Goal: Task Accomplishment & Management: Use online tool/utility

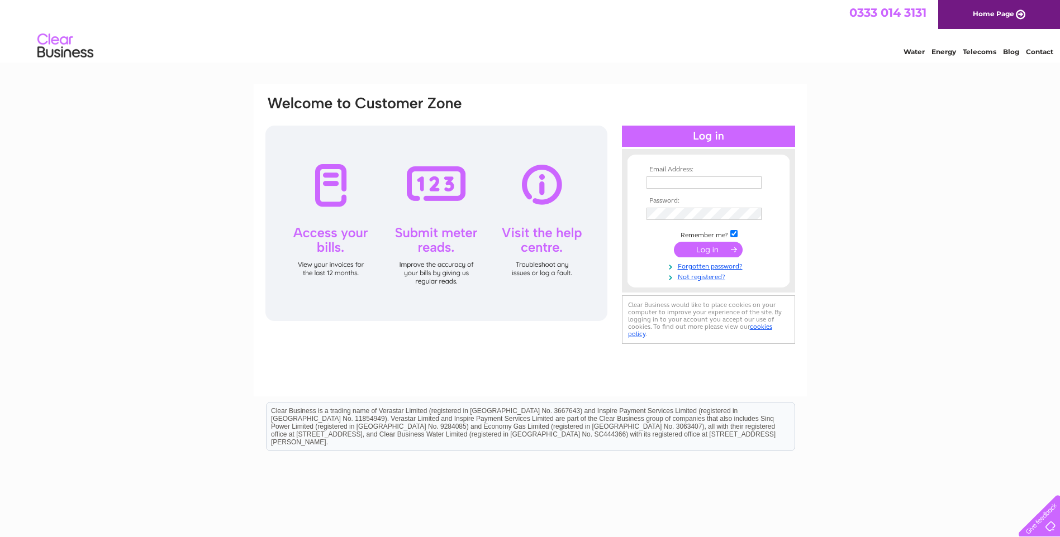
type input "[EMAIL_ADDRESS][DOMAIN_NAME]"
click at [708, 245] on input "submit" at bounding box center [708, 250] width 69 height 16
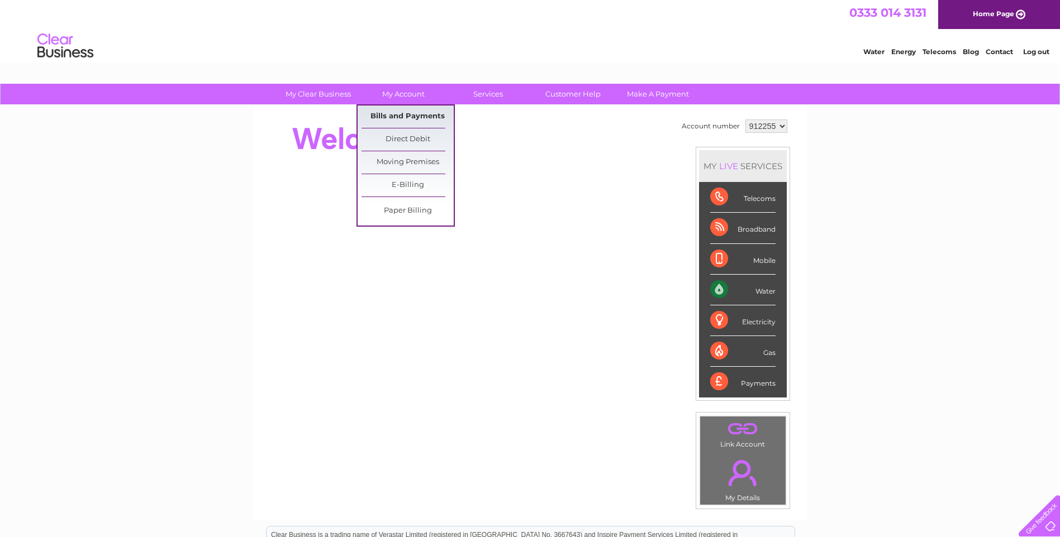
click at [408, 116] on link "Bills and Payments" at bounding box center [407, 117] width 92 height 22
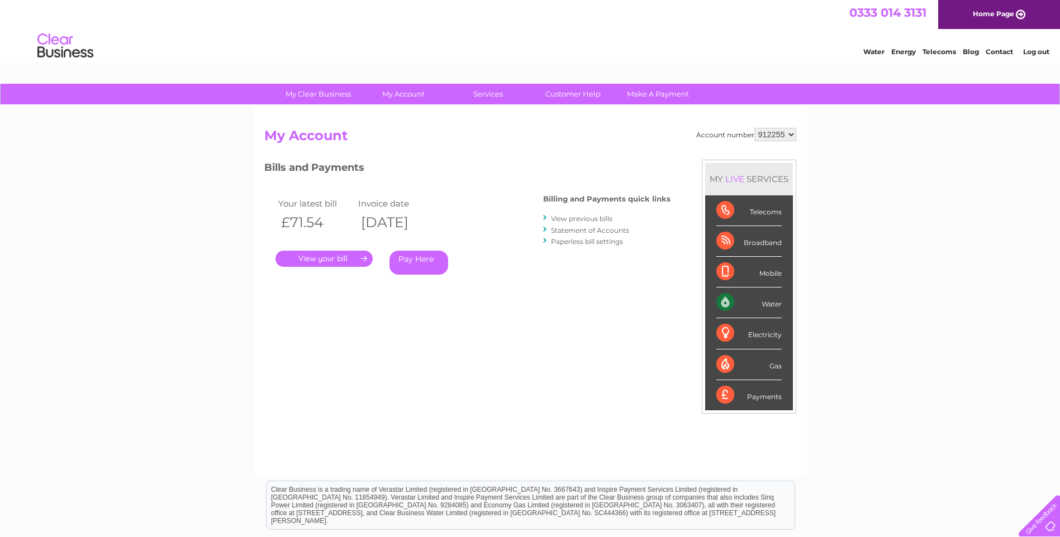
click at [356, 260] on link "." at bounding box center [323, 259] width 97 height 16
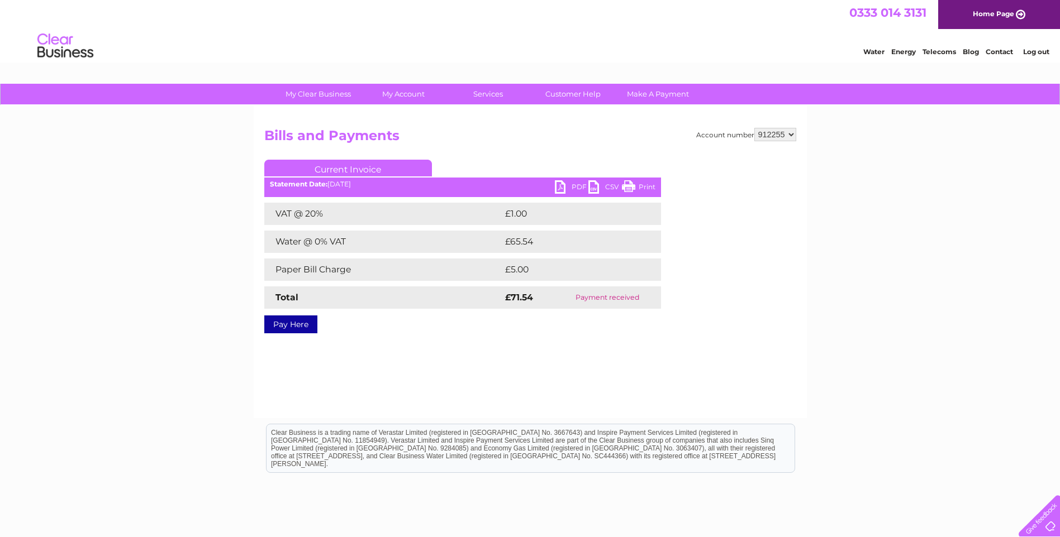
click at [562, 191] on link "PDF" at bounding box center [572, 188] width 34 height 16
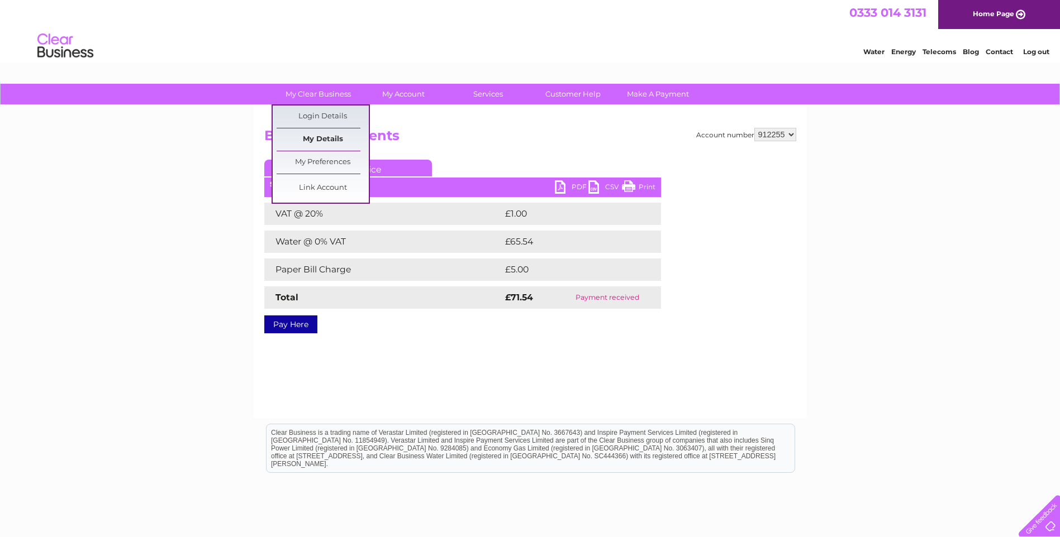
click at [318, 141] on link "My Details" at bounding box center [323, 140] width 92 height 22
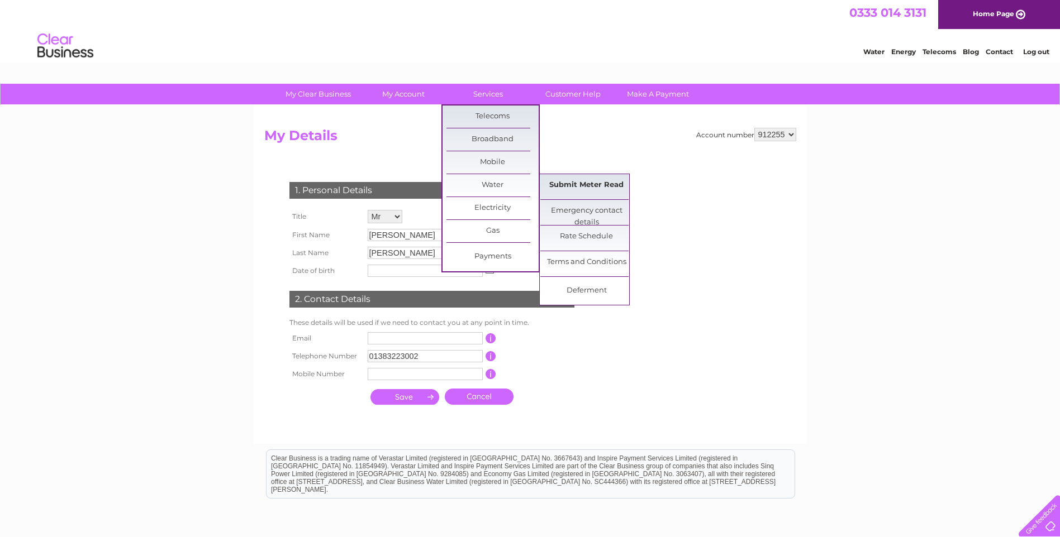
click at [571, 185] on link "Submit Meter Read" at bounding box center [586, 185] width 92 height 22
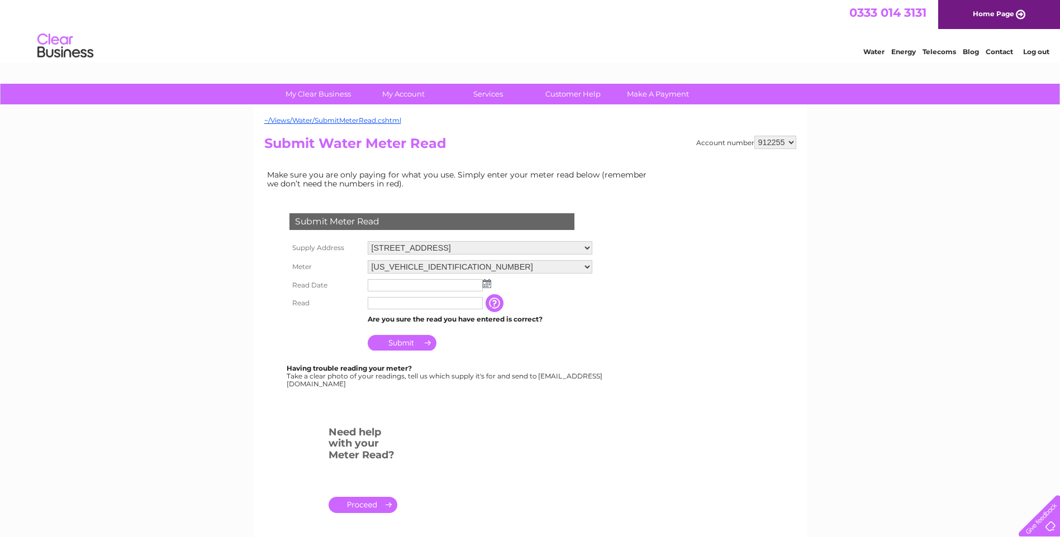
click at [492, 300] on input "button" at bounding box center [496, 303] width 20 height 18
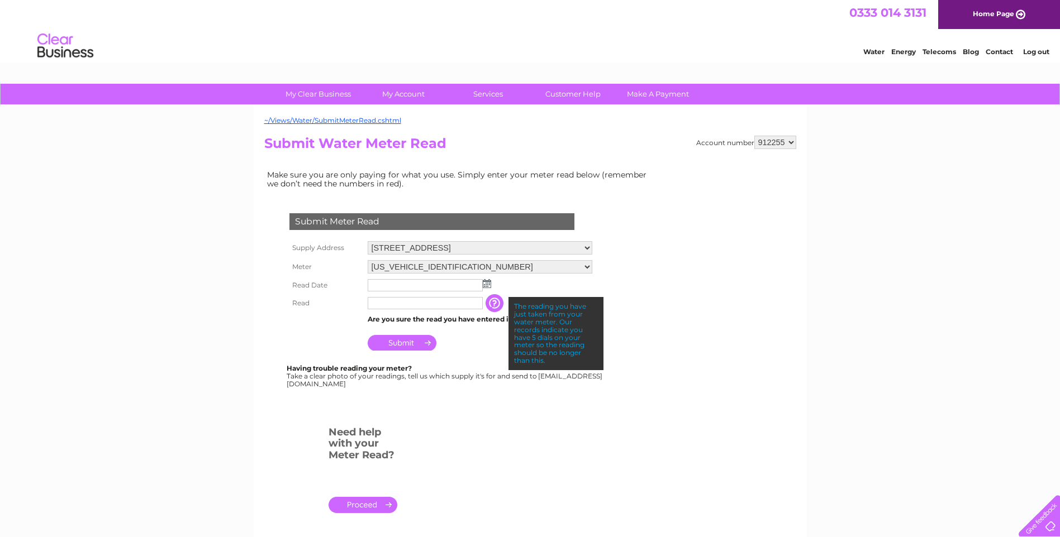
click at [479, 355] on div "Submit Meter Read Supply Address 12 Abbey View, Dunfermline, Fife, KY11 4HA Met…" at bounding box center [434, 294] width 340 height 185
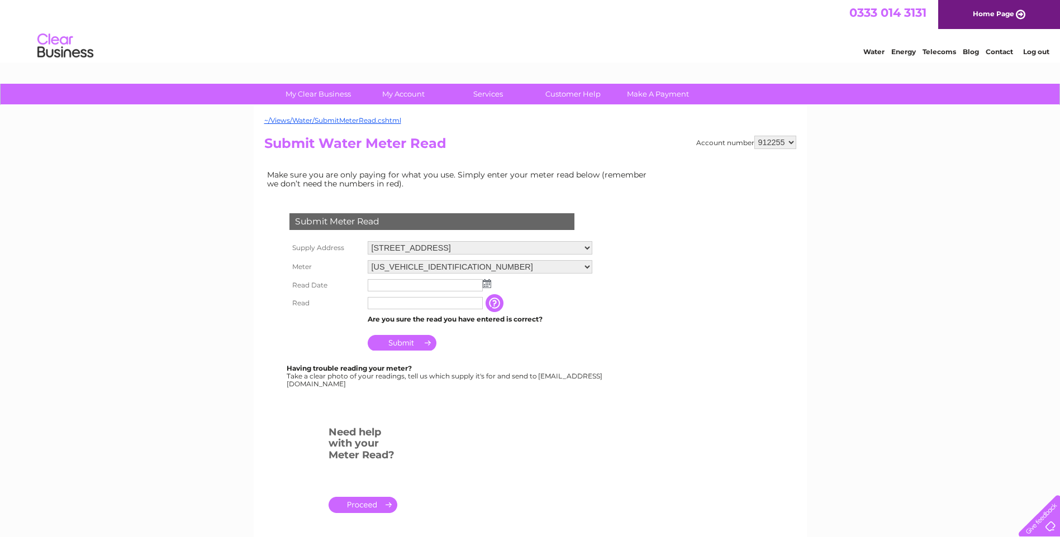
click at [489, 283] on img at bounding box center [487, 283] width 8 height 9
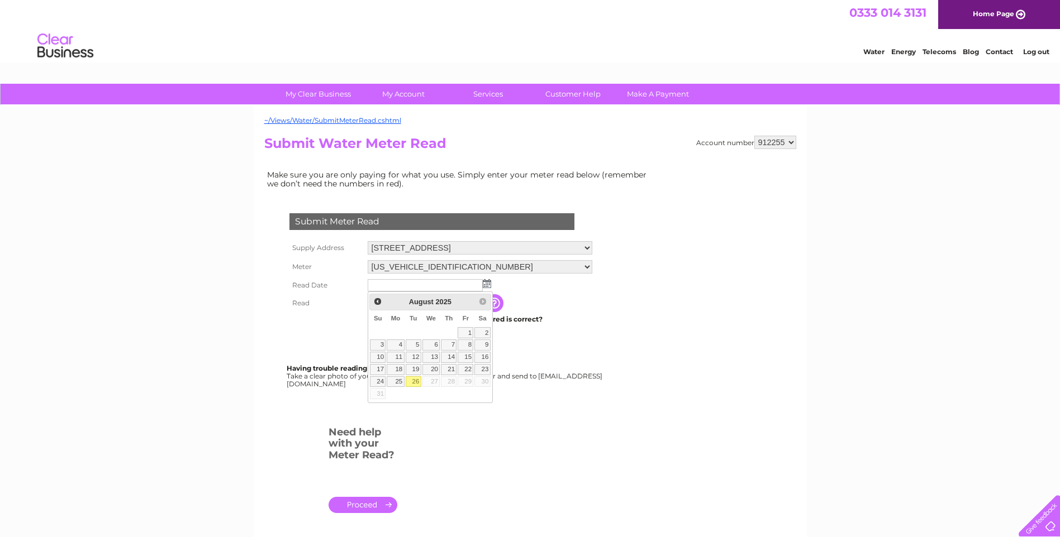
click at [413, 383] on link "26" at bounding box center [414, 382] width 16 height 11
type input "2025/08/26"
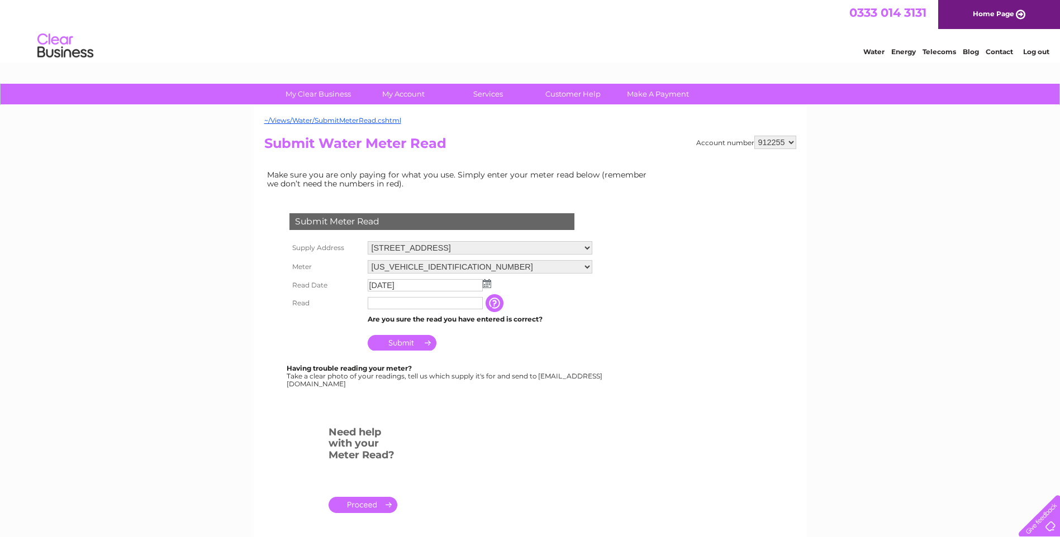
click at [430, 302] on input "text" at bounding box center [425, 303] width 115 height 12
type input "95"
click at [416, 343] on input "Submit" at bounding box center [402, 344] width 69 height 16
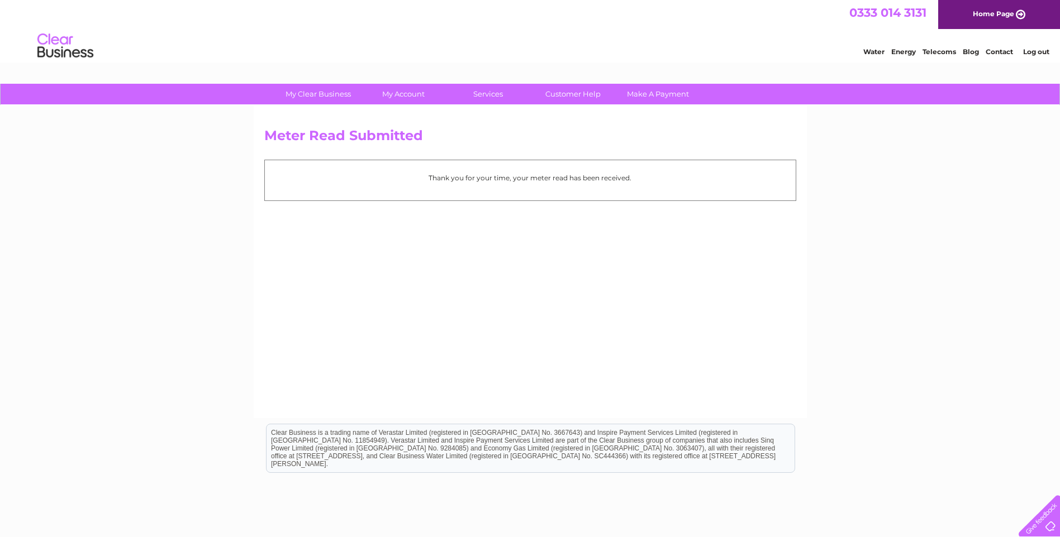
click at [110, 230] on div "My Clear Business Login Details My Details My Preferences Link Account My Accou…" at bounding box center [530, 347] width 1060 height 526
